Goal: Transaction & Acquisition: Purchase product/service

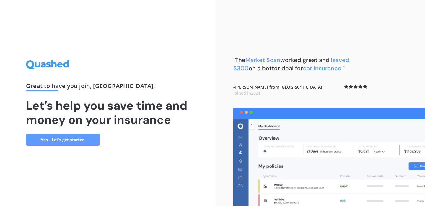
click at [94, 140] on link "Yes - Let’s get started" at bounding box center [63, 140] width 74 height 12
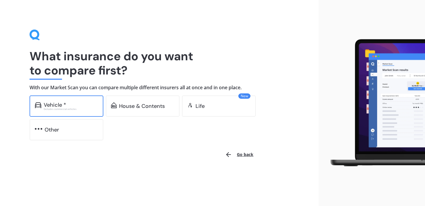
click at [82, 108] on div "Excludes commercial vehicles" at bounding box center [71, 109] width 54 height 2
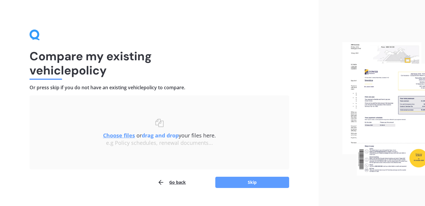
scroll to position [12, 0]
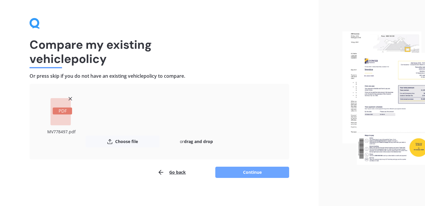
click at [243, 176] on button "Continue" at bounding box center [252, 171] width 74 height 11
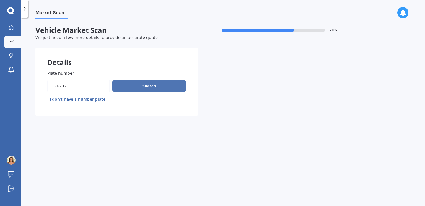
click at [164, 85] on button "Search" at bounding box center [149, 85] width 74 height 11
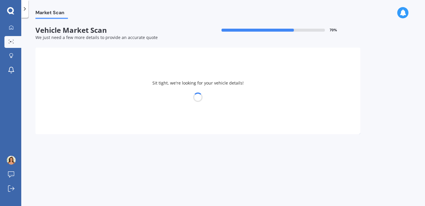
select select "AUDI"
select select "Q5"
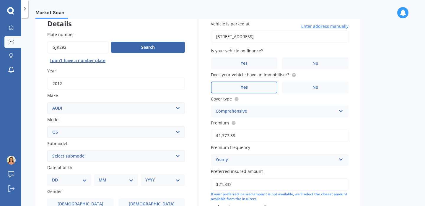
scroll to position [50, 0]
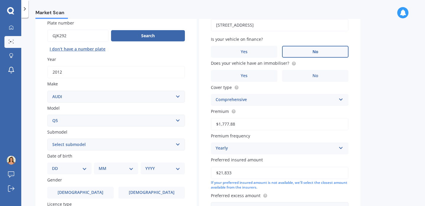
click at [320, 51] on label "No" at bounding box center [315, 52] width 66 height 12
click at [0, 0] on input "No" at bounding box center [0, 0] width 0 height 0
click at [313, 74] on span "No" at bounding box center [315, 75] width 6 height 5
click at [0, 0] on input "No" at bounding box center [0, 0] width 0 height 0
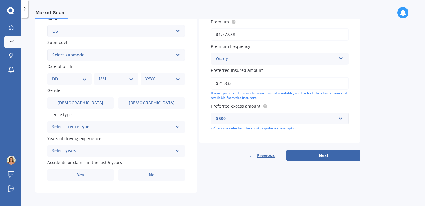
scroll to position [140, 0]
click at [297, 84] on input "$21,833" at bounding box center [279, 83] width 137 height 12
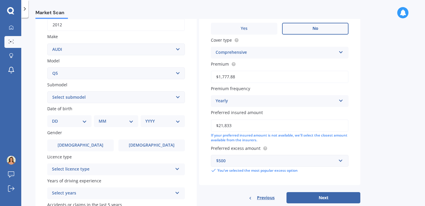
scroll to position [92, 0]
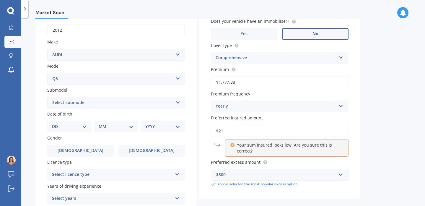
type input "$2"
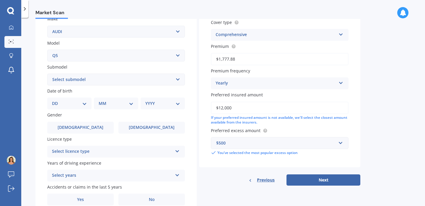
scroll to position [115, 0]
type input "$12,000"
click at [321, 180] on button "Next" at bounding box center [323, 179] width 74 height 11
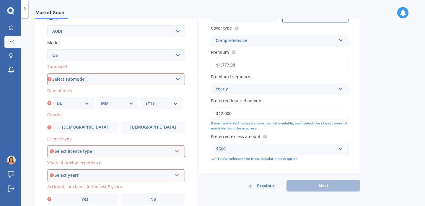
click at [147, 79] on select "Select submodel 2.0 TDI 3.0 TDI e-Tron Petrol Turbo S Station Wagon" at bounding box center [115, 79] width 137 height 12
select select "2.0 TDI"
click at [84, 102] on select "DD 01 02 03 04 05 06 07 08 09 10 11 12 13 14 15 16 17 18 19 20 21 22 23 24 25 2…" at bounding box center [73, 103] width 32 height 6
select select "05"
click at [117, 102] on select "MM 01 02 03 04 05 06 07 08 09 10 11 12" at bounding box center [117, 103] width 32 height 6
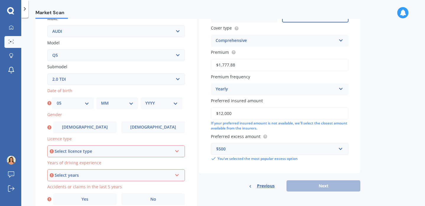
select select "12"
click at [169, 102] on select "YYYY 2025 2024 2023 2022 2021 2020 2019 2018 2017 2016 2015 2014 2013 2012 2011…" at bounding box center [161, 103] width 32 height 6
select select "1985"
click at [95, 152] on div "Select licence type" at bounding box center [113, 151] width 117 height 6
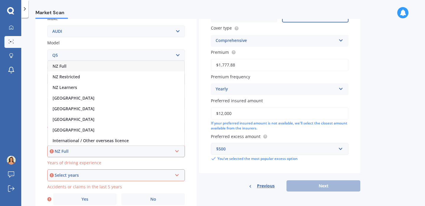
click at [88, 153] on div "NZ Full" at bounding box center [113, 151] width 117 height 6
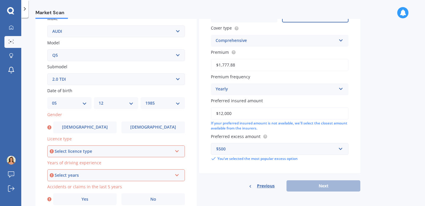
scroll to position [143, 0]
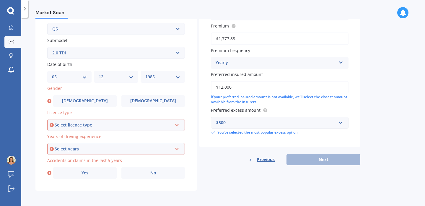
click at [91, 147] on div "Select years" at bounding box center [113, 148] width 117 height 6
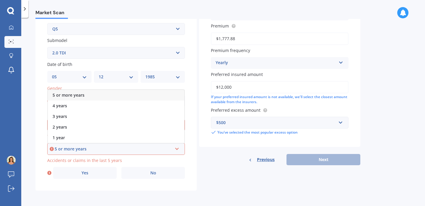
click at [83, 96] on span "5 or more years" at bounding box center [69, 95] width 32 height 6
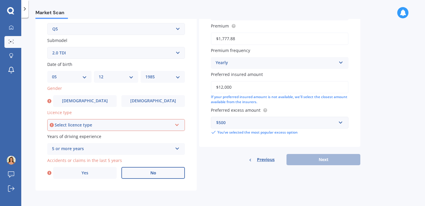
click at [137, 171] on label "No" at bounding box center [152, 173] width 63 height 12
click at [0, 0] on input "No" at bounding box center [0, 0] width 0 height 0
click at [165, 122] on div "Select licence type" at bounding box center [113, 125] width 117 height 6
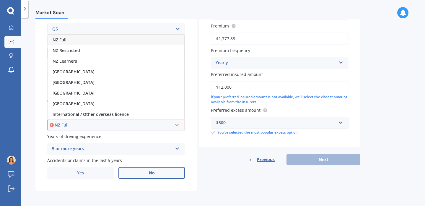
click at [156, 125] on div "NZ Full" at bounding box center [113, 125] width 117 height 6
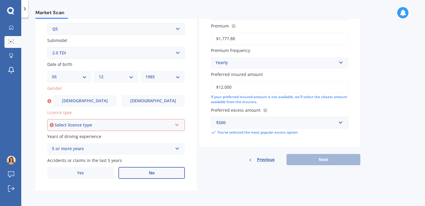
click at [156, 125] on div "Select licence type" at bounding box center [113, 125] width 117 height 6
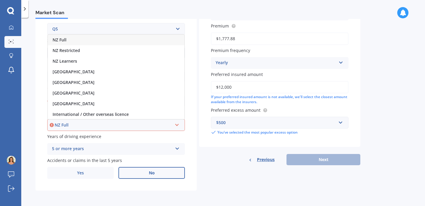
click at [128, 40] on div "NZ Full" at bounding box center [116, 40] width 136 height 11
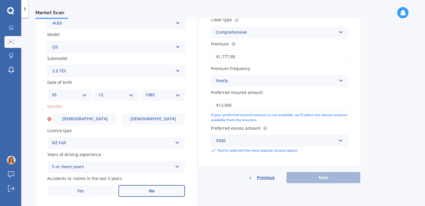
scroll to position [121, 0]
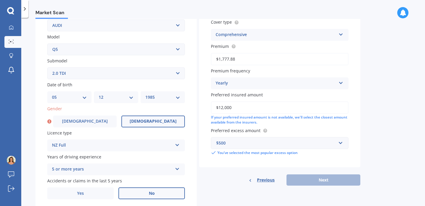
click at [156, 120] on span "Female" at bounding box center [153, 121] width 47 height 5
click at [0, 0] on input "Female" at bounding box center [0, 0] width 0 height 0
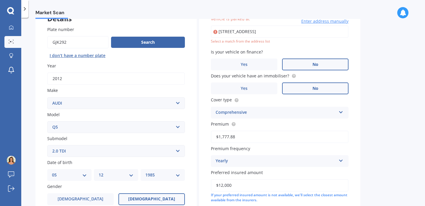
scroll to position [40, 0]
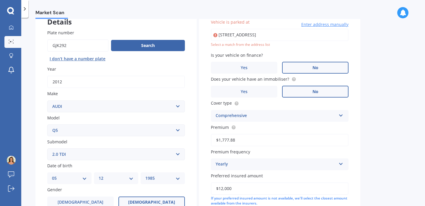
type input "1 Arawa Avenue, Devonport, Auckland 0624"
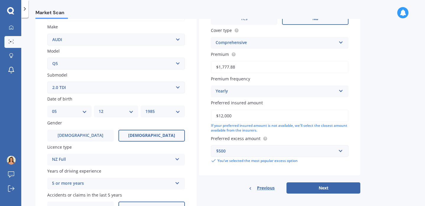
scroll to position [143, 0]
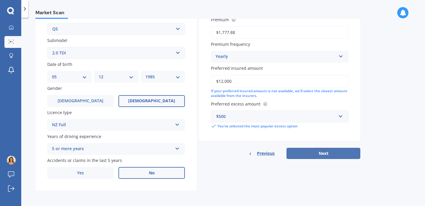
click at [328, 153] on button "Next" at bounding box center [323, 153] width 74 height 11
select select "05"
select select "12"
select select "1985"
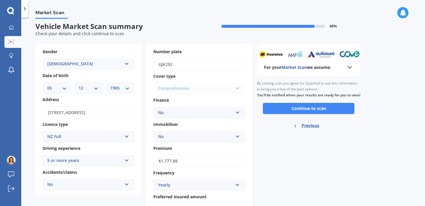
scroll to position [3, 0]
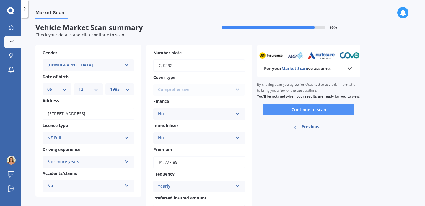
click at [319, 115] on button "Continue to scan" at bounding box center [308, 109] width 91 height 11
